Goal: Information Seeking & Learning: Stay updated

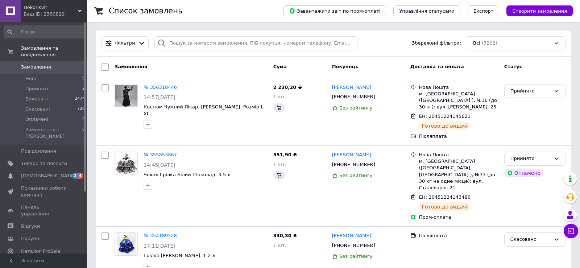
click at [34, 172] on span "[DEMOGRAPHIC_DATA]" at bounding box center [48, 175] width 54 height 7
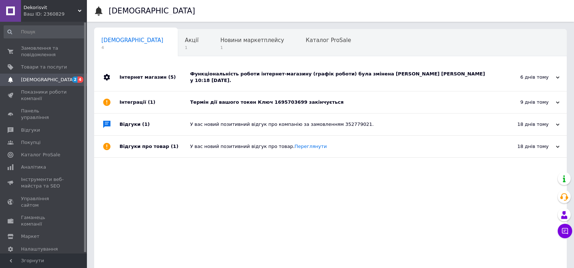
click at [244, 99] on div "Термін дії вашого токен Ключ 1695703699 закінчується" at bounding box center [338, 102] width 297 height 7
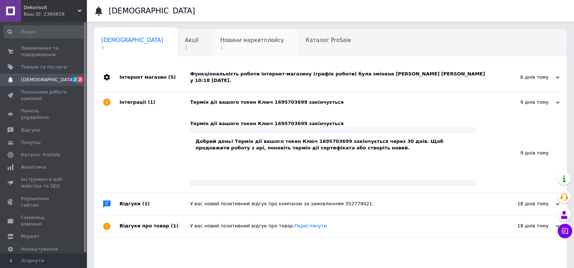
click at [220, 38] on span "Новини маркетплейсу" at bounding box center [252, 40] width 64 height 7
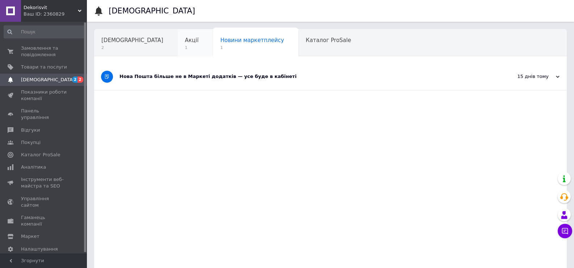
click at [185, 41] on span "Акції" at bounding box center [192, 40] width 14 height 7
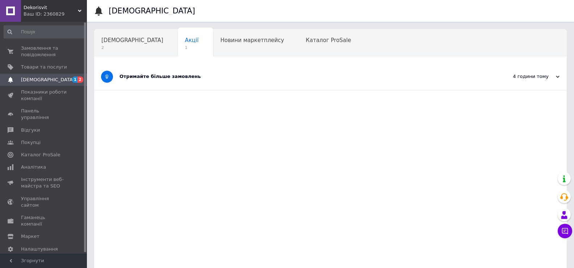
click at [167, 76] on div "Отримайте більше замовлень" at bounding box center [304, 76] width 368 height 7
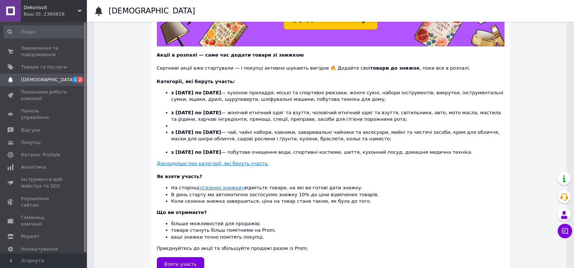
scroll to position [174, 0]
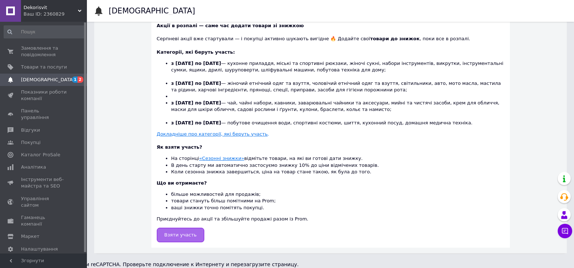
click at [175, 237] on span "Взяти участь" at bounding box center [181, 234] width 33 height 5
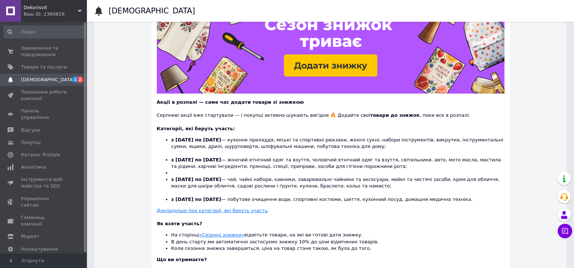
scroll to position [0, 0]
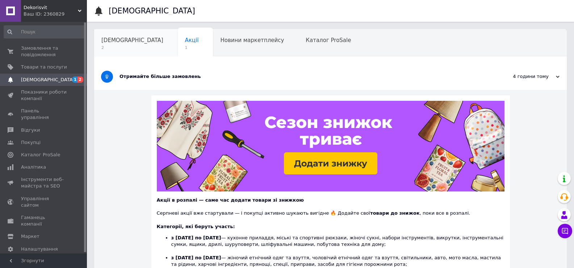
click at [115, 42] on span "[DEMOGRAPHIC_DATA]" at bounding box center [132, 40] width 62 height 7
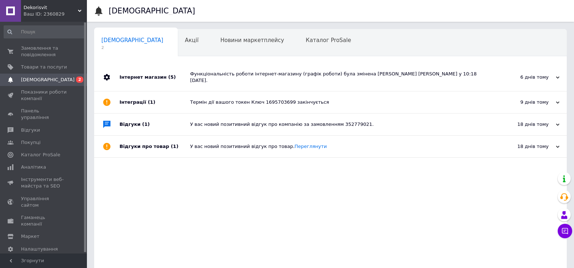
click at [204, 71] on div "Функціональність роботи інтернет-магазину (графік роботи) була змінена [PERSON_…" at bounding box center [338, 77] width 297 height 13
